Goal: Use online tool/utility: Use online tool/utility

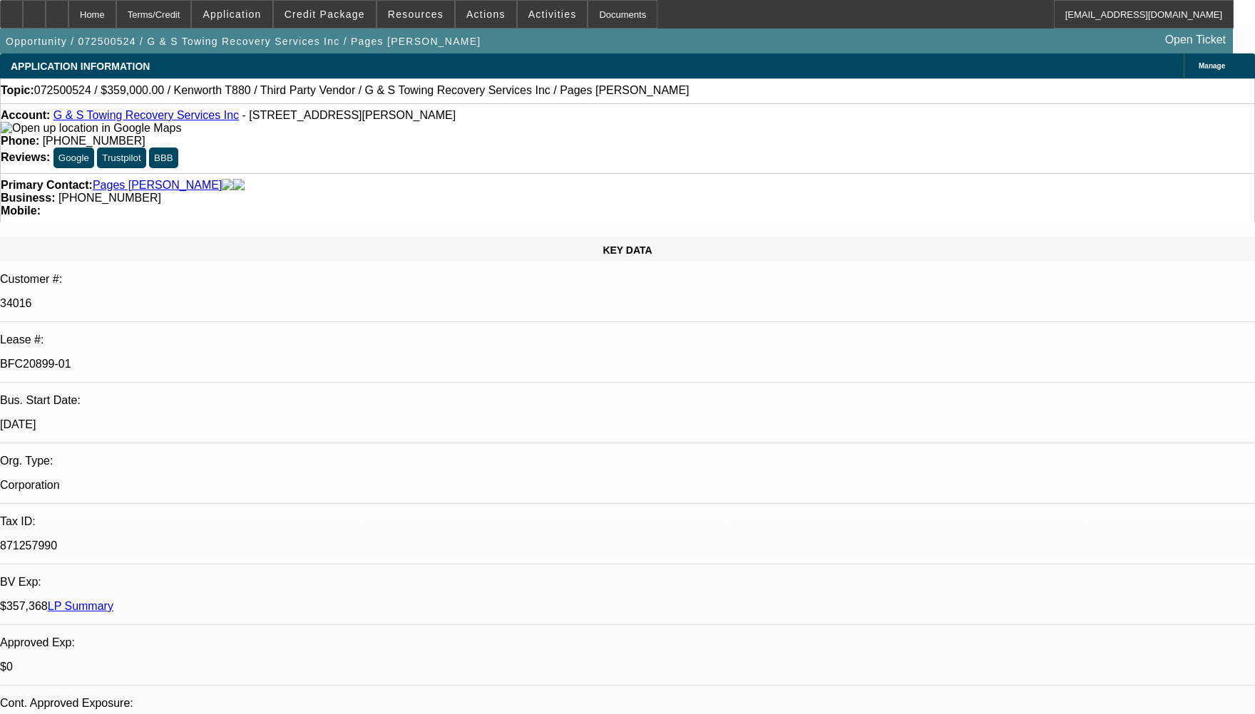
select select "0"
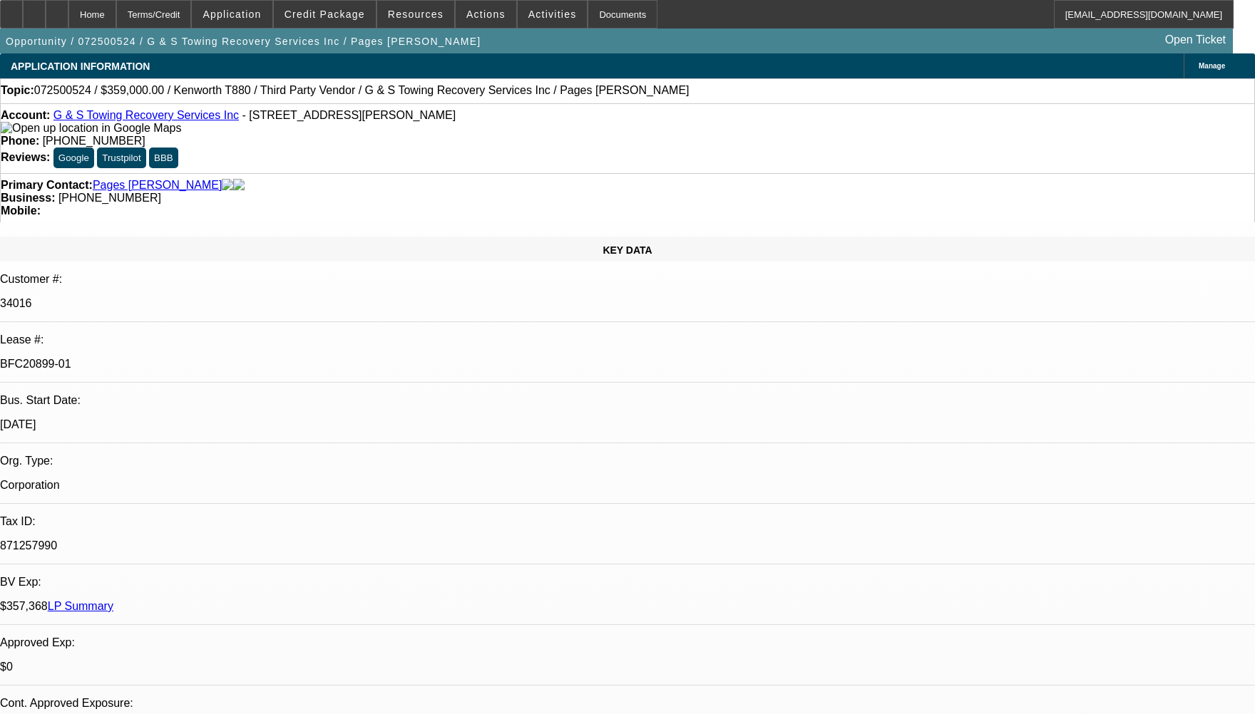
select select "0"
select select "1"
select select "2"
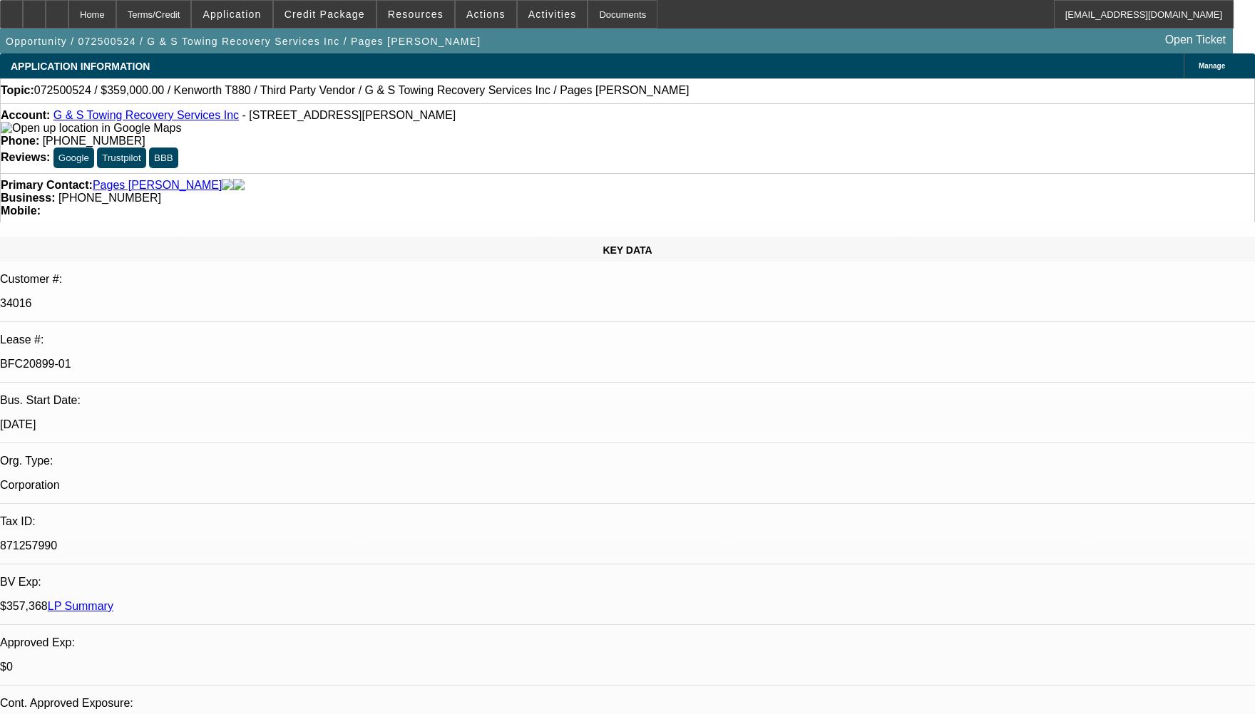
select select "6"
select select "1"
select select "2"
select select "6"
select select "1"
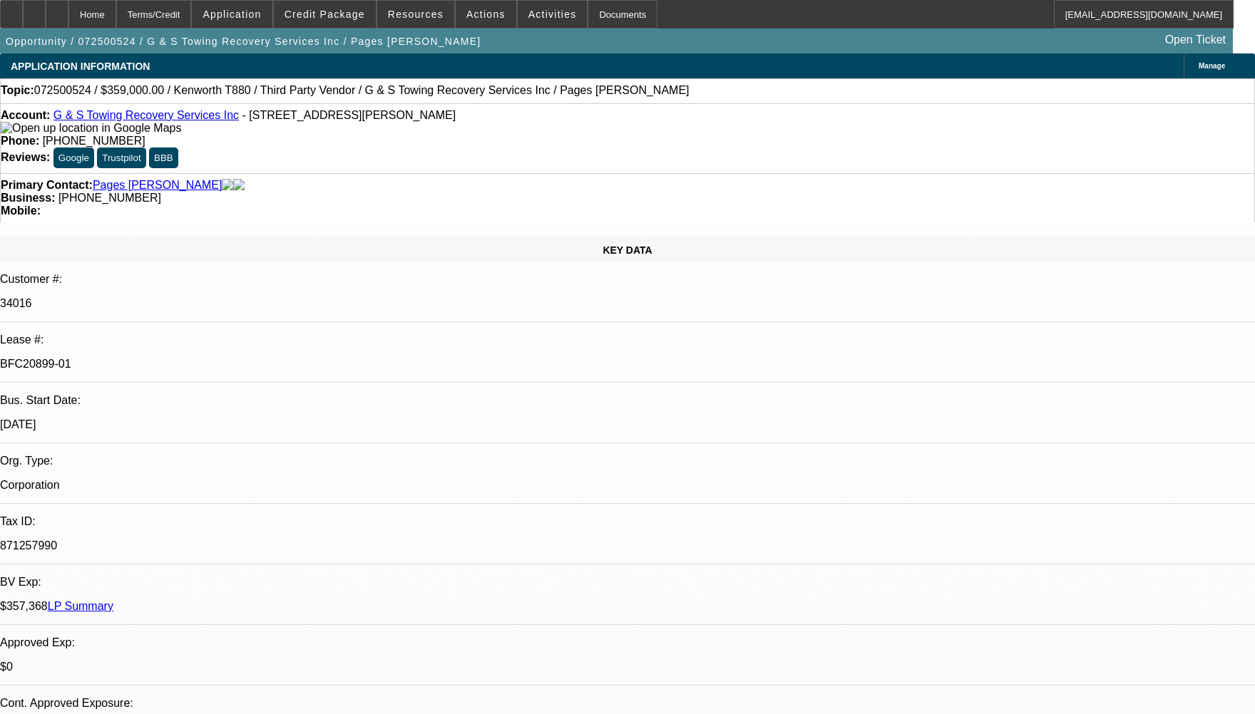
select select "2"
select select "6"
select select "1"
select select "2"
select select "6"
